Goal: Task Accomplishment & Management: Manage account settings

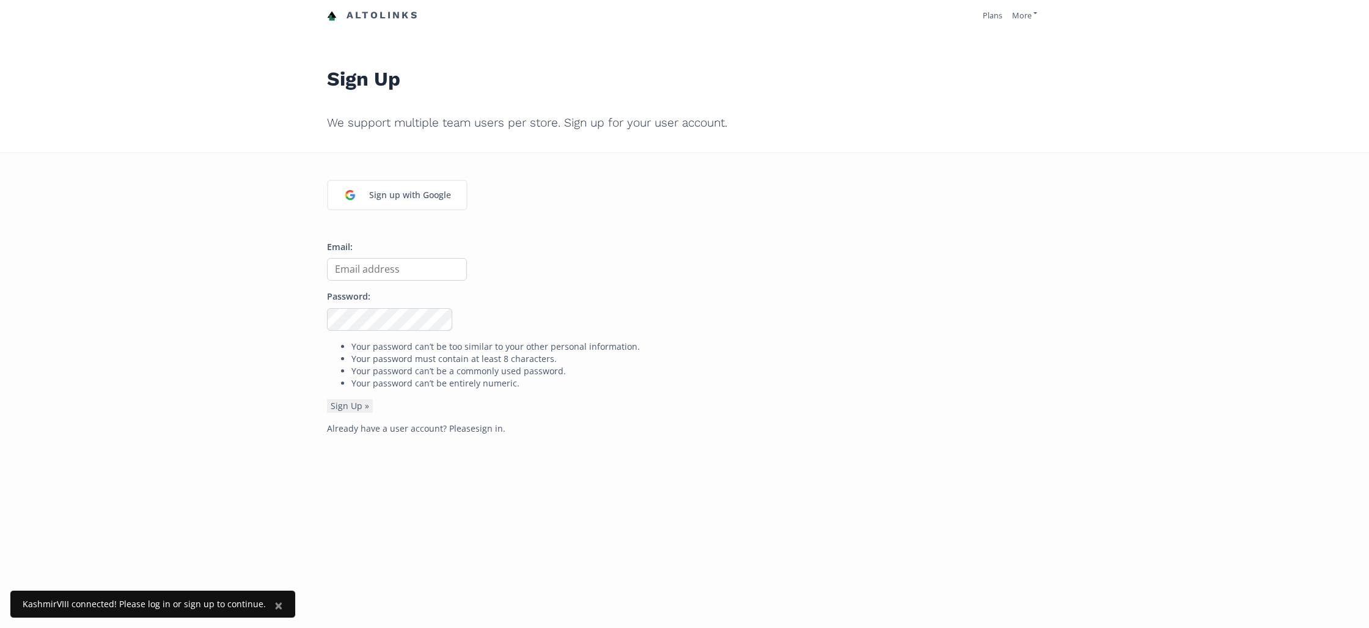
click at [409, 271] on input "Email:" at bounding box center [397, 269] width 140 height 23
type input "[PERSON_NAME][EMAIL_ADDRESS][DOMAIN_NAME]"
click at [484, 428] on link "sign in" at bounding box center [490, 428] width 28 height 12
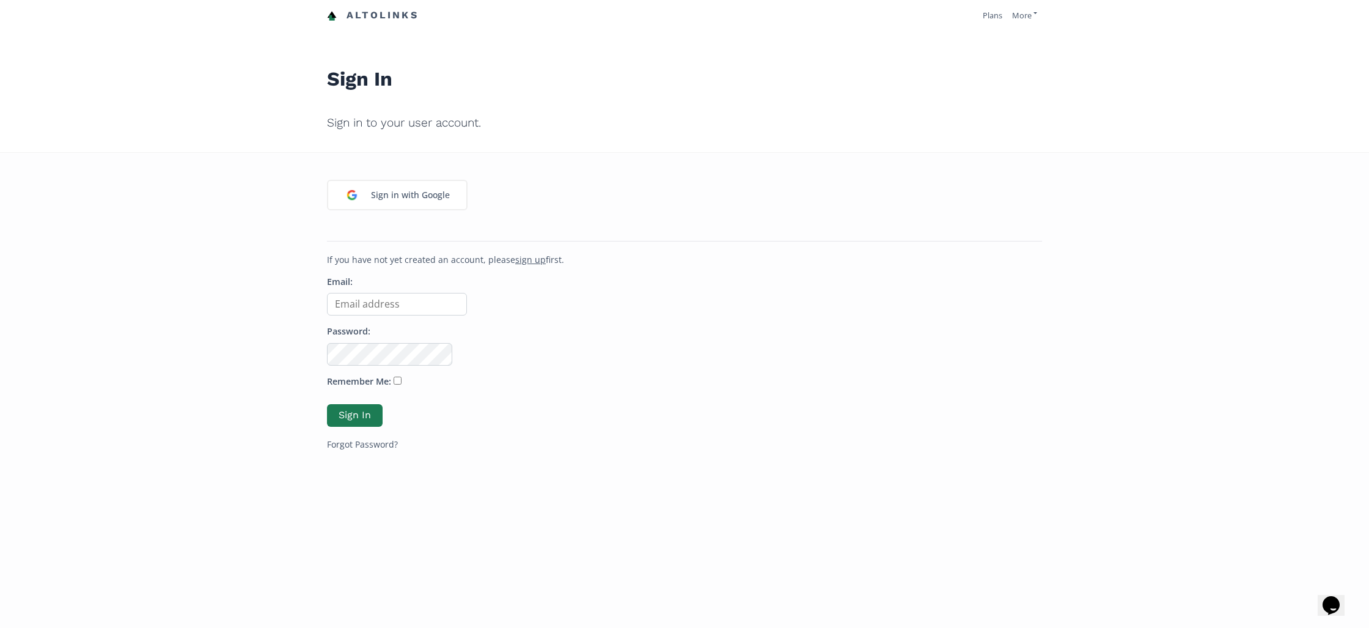
type input "[PERSON_NAME][EMAIL_ADDRESS][DOMAIN_NAME]"
click at [362, 304] on input "[PERSON_NAME][EMAIL_ADDRESS][DOMAIN_NAME]" at bounding box center [397, 304] width 140 height 23
click at [372, 416] on button "Sign In" at bounding box center [354, 415] width 59 height 26
